Goal: Information Seeking & Learning: Check status

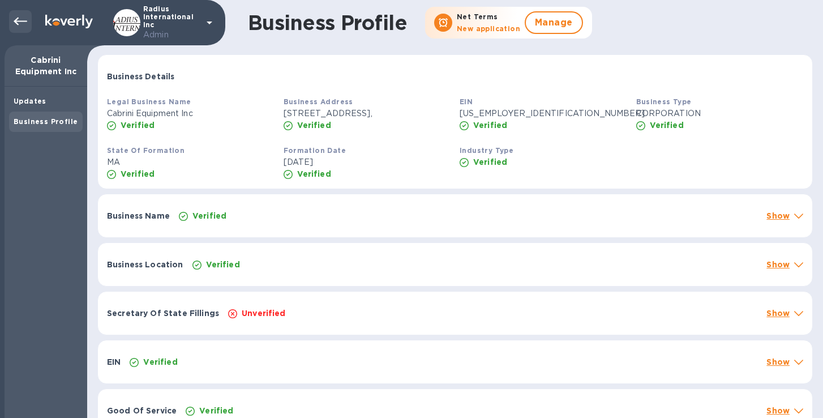
click at [19, 19] on icon at bounding box center [21, 22] width 14 height 14
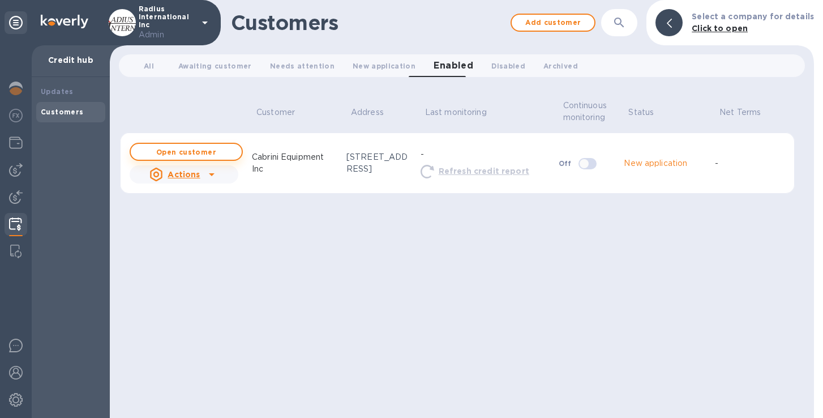
click at [165, 148] on b "Open customer" at bounding box center [186, 152] width 60 height 8
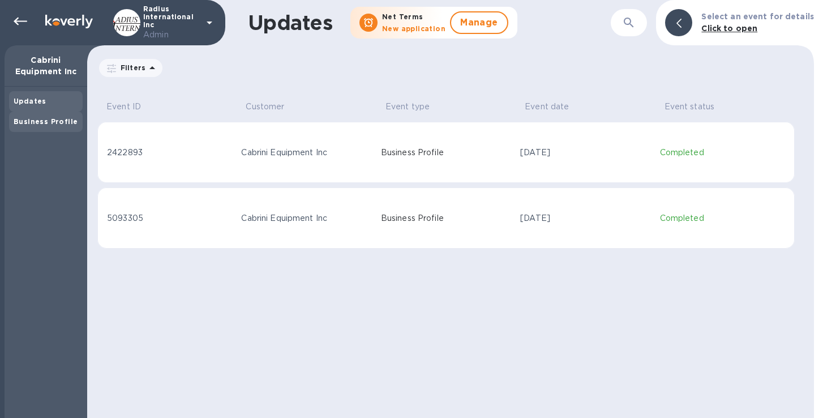
click at [48, 125] on b "Business Profile" at bounding box center [46, 121] width 64 height 8
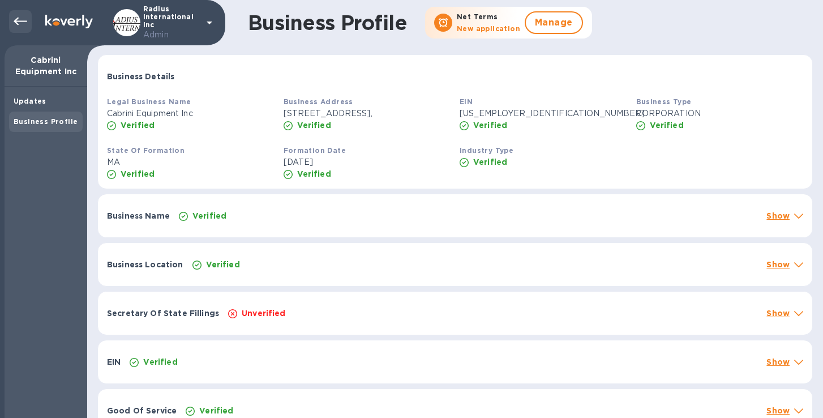
click at [21, 20] on icon at bounding box center [21, 22] width 14 height 8
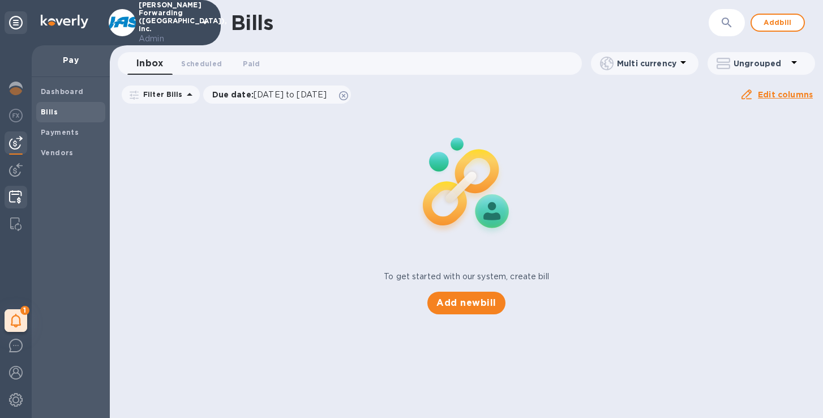
click at [14, 194] on img at bounding box center [15, 197] width 13 height 14
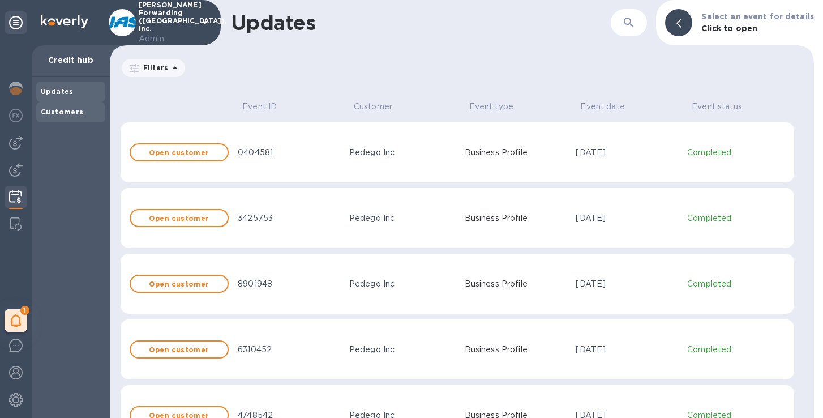
click at [75, 115] on b "Customers" at bounding box center [62, 112] width 43 height 8
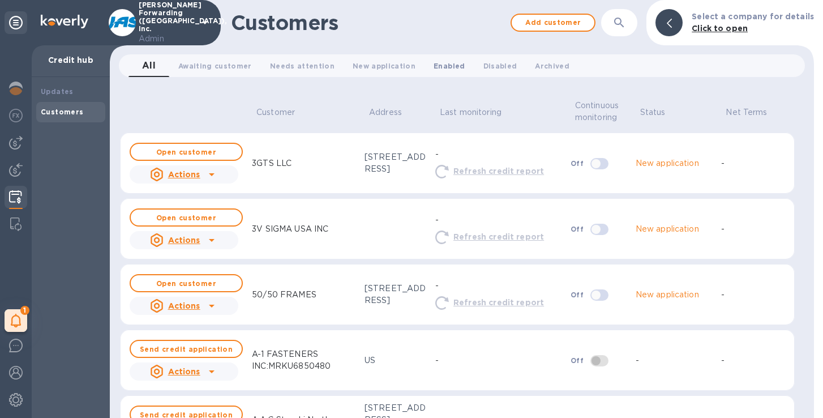
click at [434, 60] on span "Enabled 0" at bounding box center [449, 66] width 31 height 12
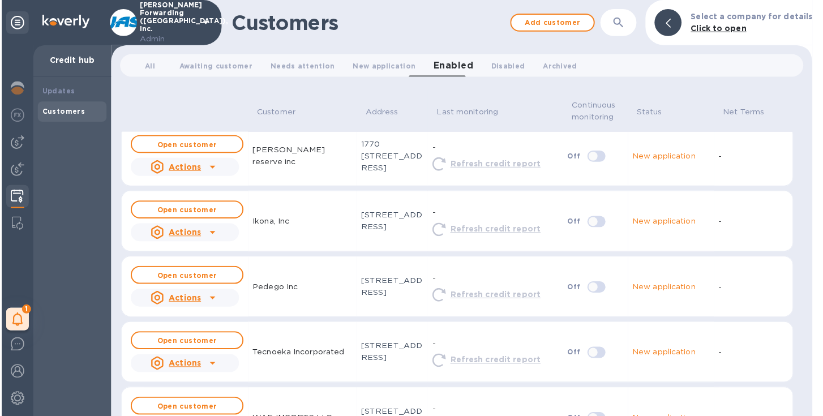
scroll to position [12, 0]
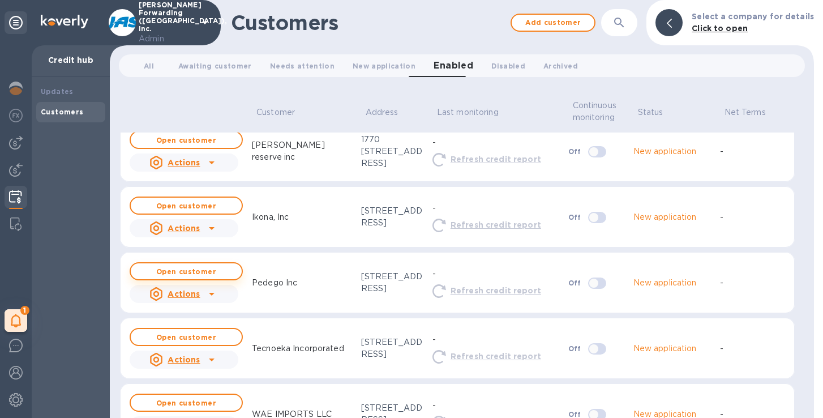
click at [182, 273] on b "Open customer" at bounding box center [186, 271] width 60 height 8
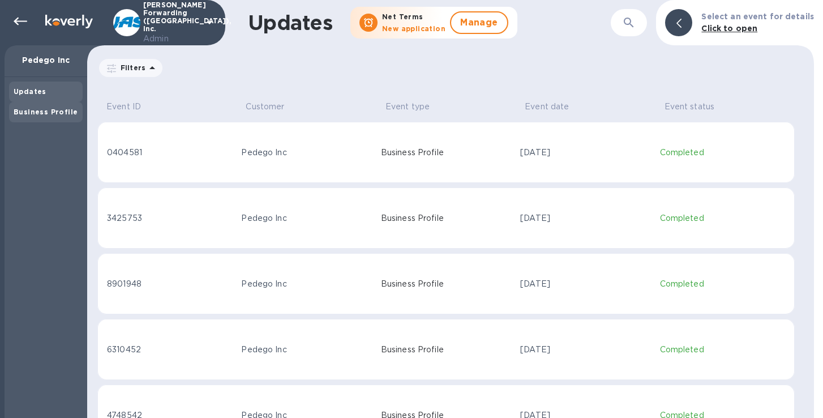
click at [27, 113] on b "Business Profile" at bounding box center [46, 112] width 64 height 8
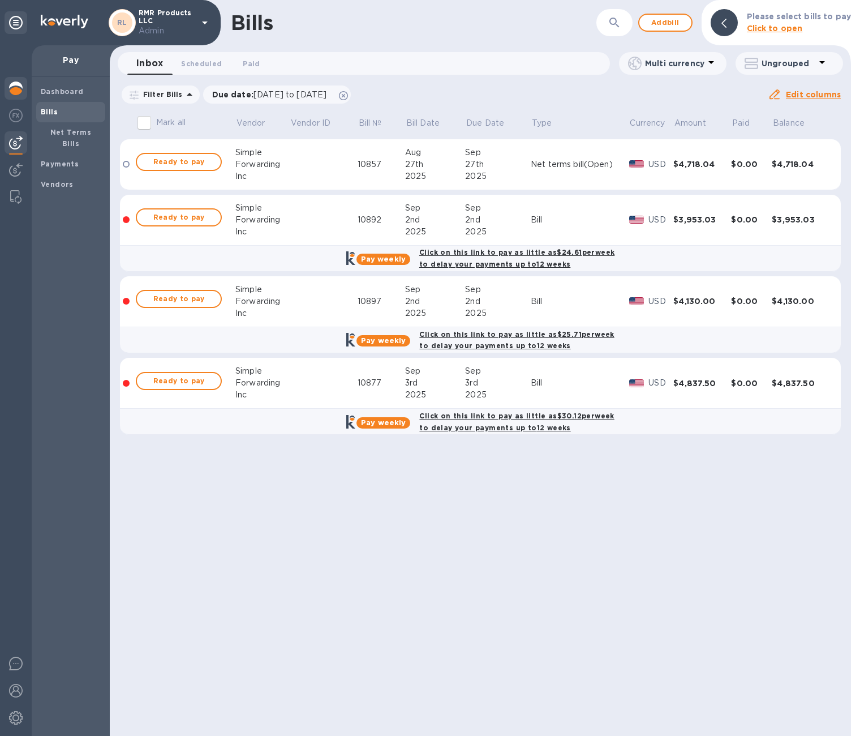
click at [9, 89] on img at bounding box center [16, 89] width 14 height 14
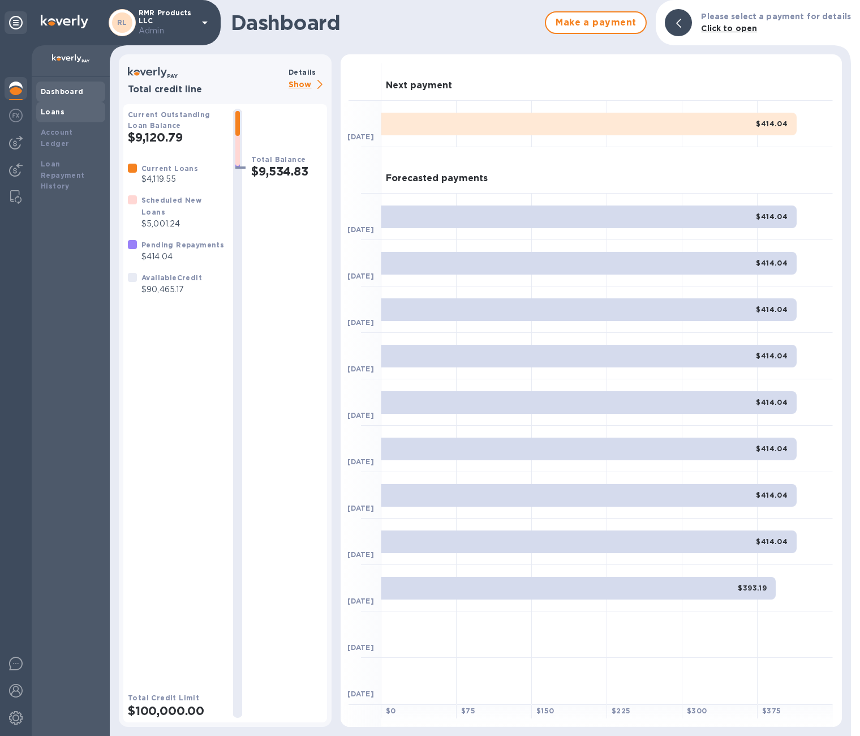
click at [58, 108] on b "Loans" at bounding box center [53, 112] width 24 height 8
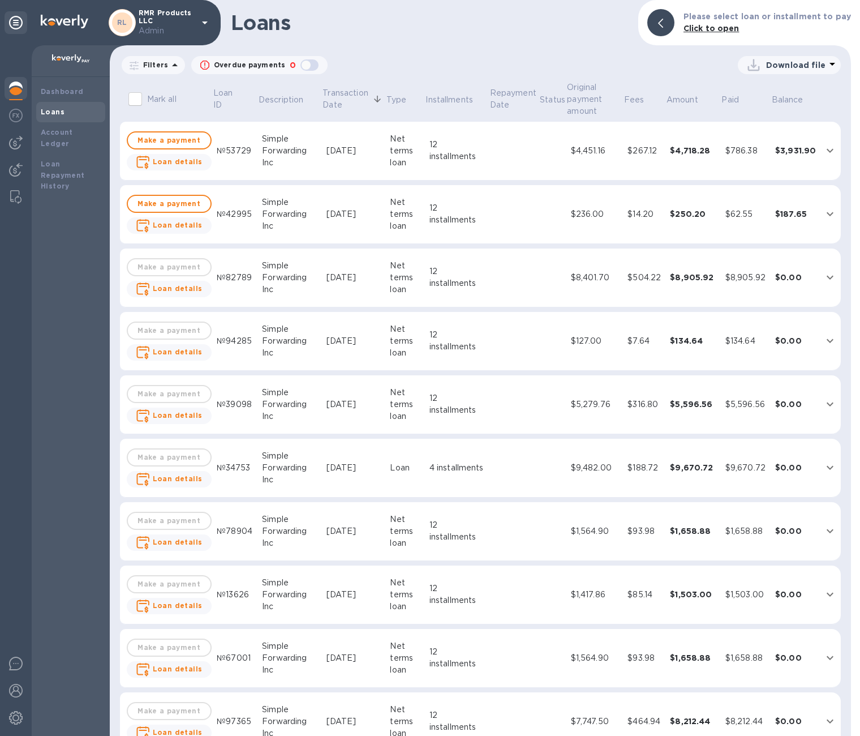
scroll to position [151, 0]
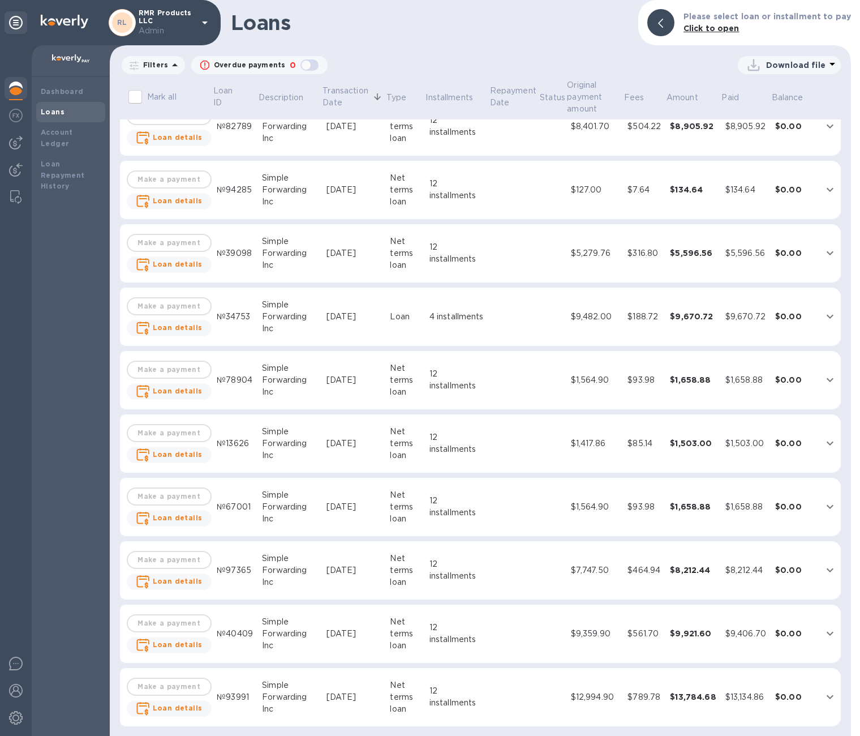
click at [338, 443] on div "[DATE]" at bounding box center [354, 444] width 55 height 12
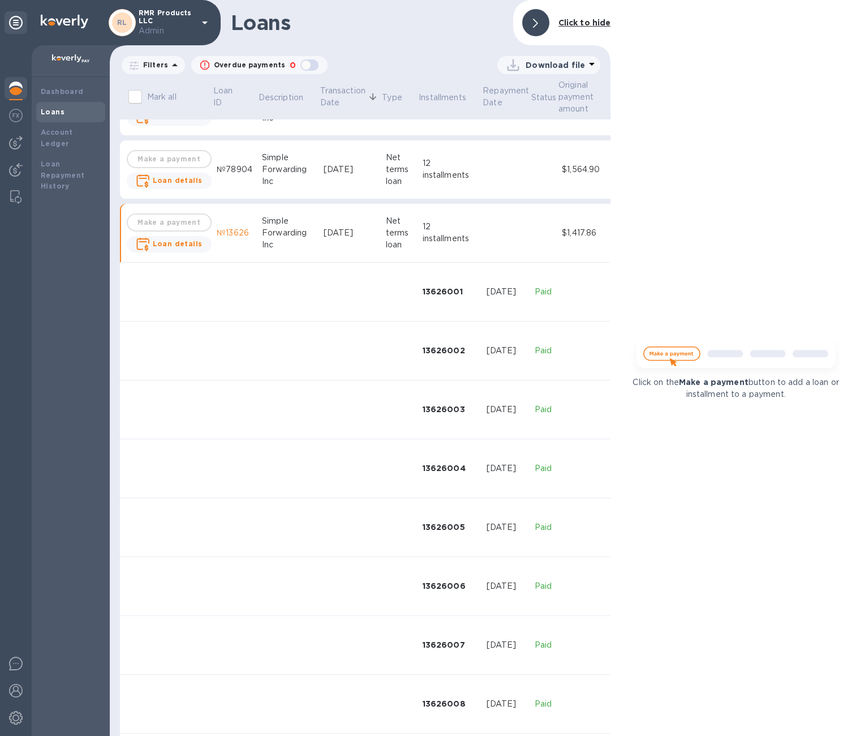
scroll to position [358, 0]
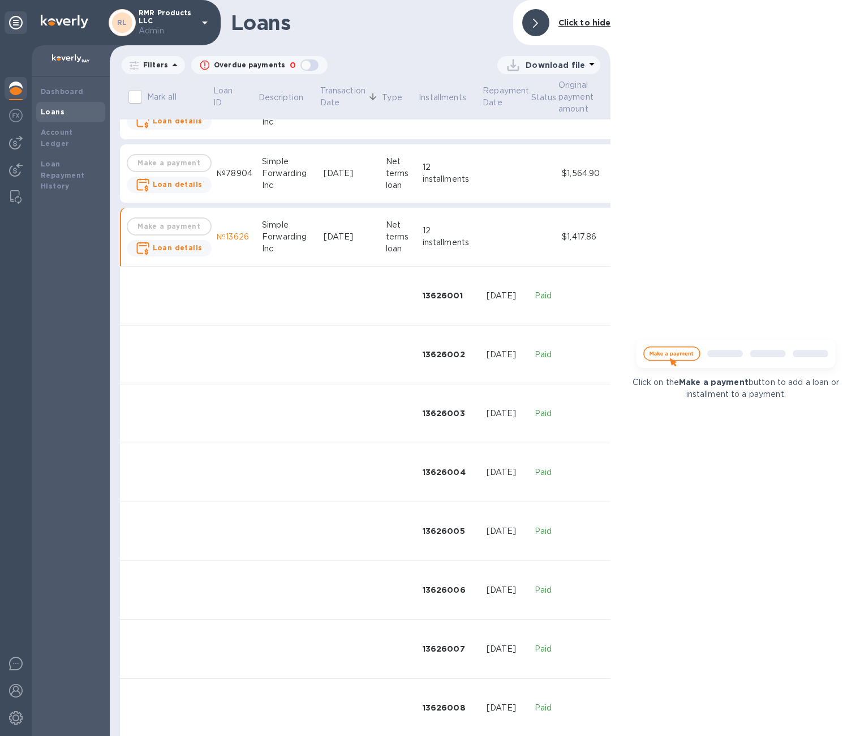
click at [381, 311] on td at bounding box center [399, 296] width 37 height 59
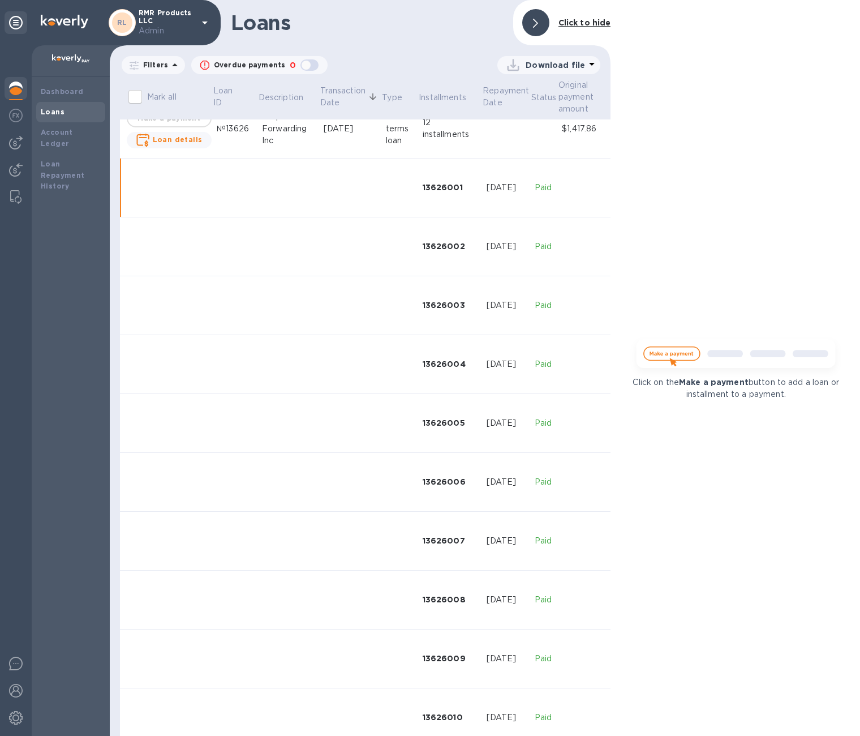
scroll to position [487, 0]
